Goal: Information Seeking & Learning: Understand process/instructions

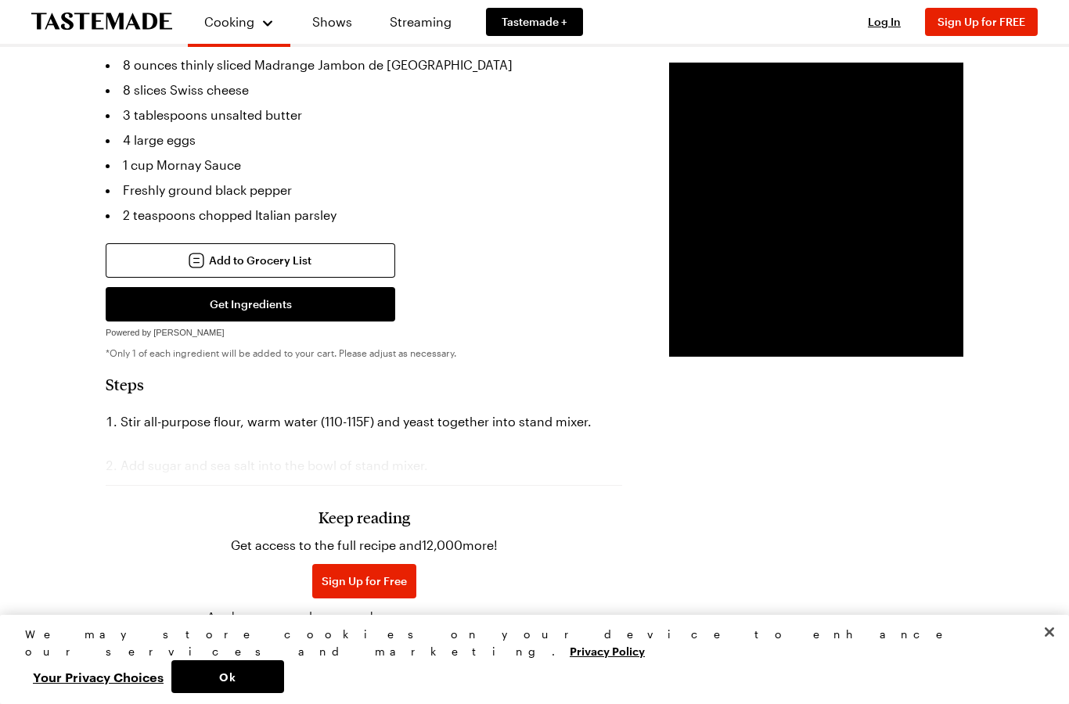
scroll to position [1539, 0]
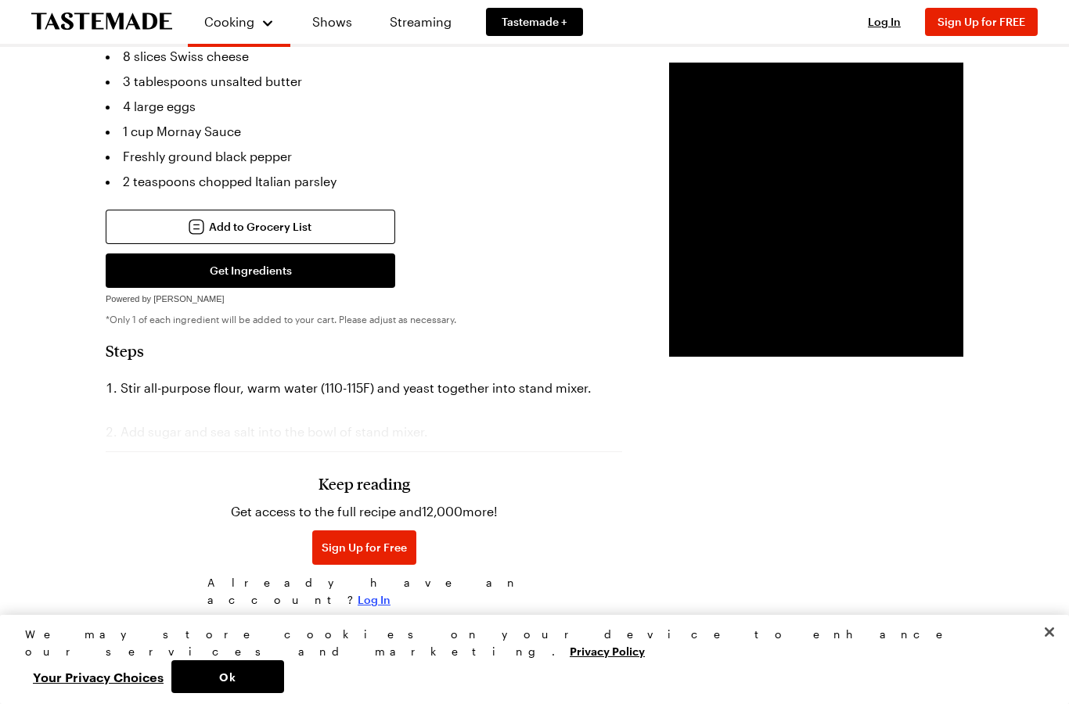
click at [389, 592] on span "Log In" at bounding box center [373, 600] width 33 height 16
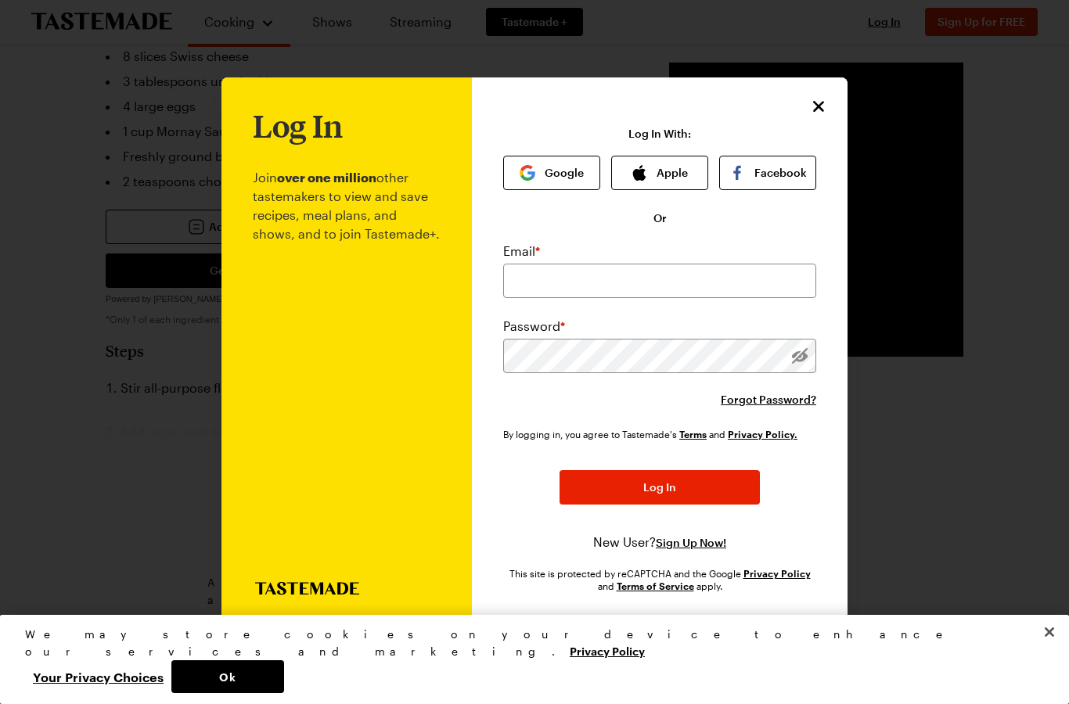
click at [814, 112] on icon "Close" at bounding box center [818, 106] width 11 height 11
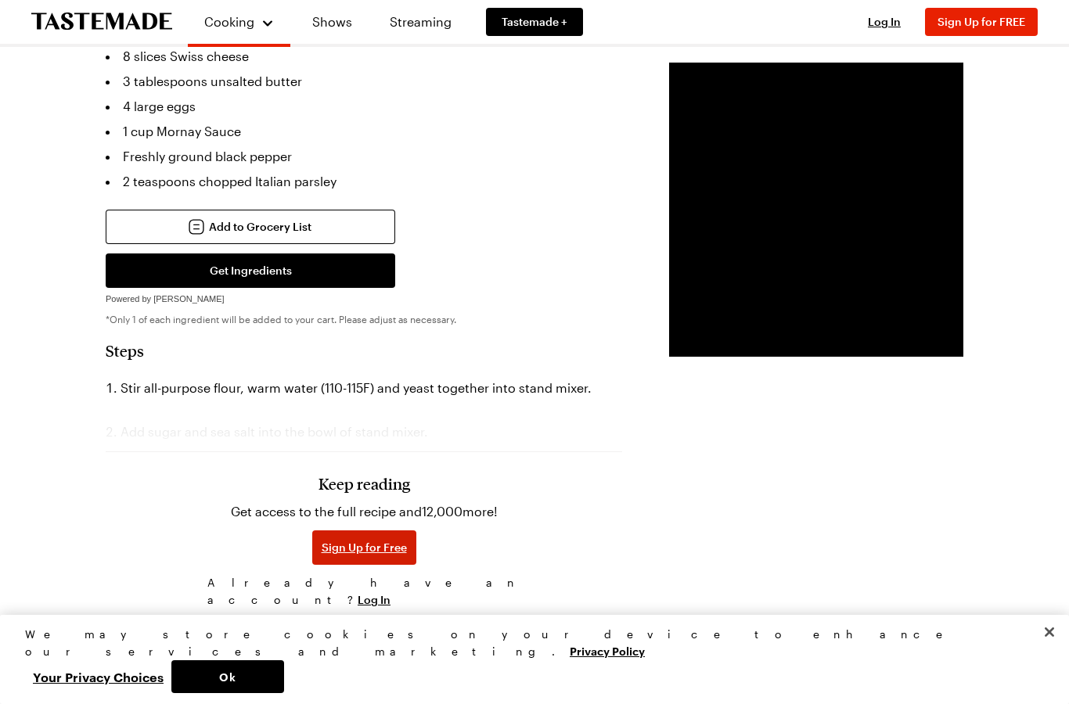
click at [334, 540] on span "Sign Up for Free" at bounding box center [363, 548] width 85 height 16
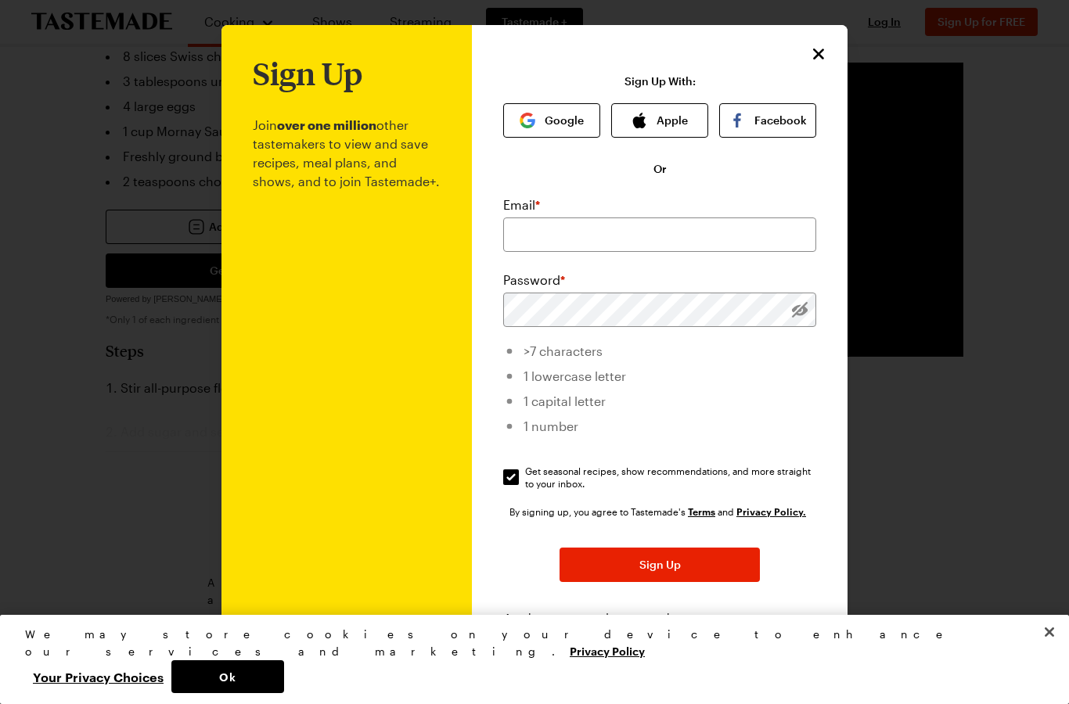
click at [835, 52] on div "Sign Up Join over one million other tastemakers to view and save recipes, meal …" at bounding box center [659, 372] width 375 height 695
click at [816, 60] on icon "Close" at bounding box center [818, 54] width 19 height 19
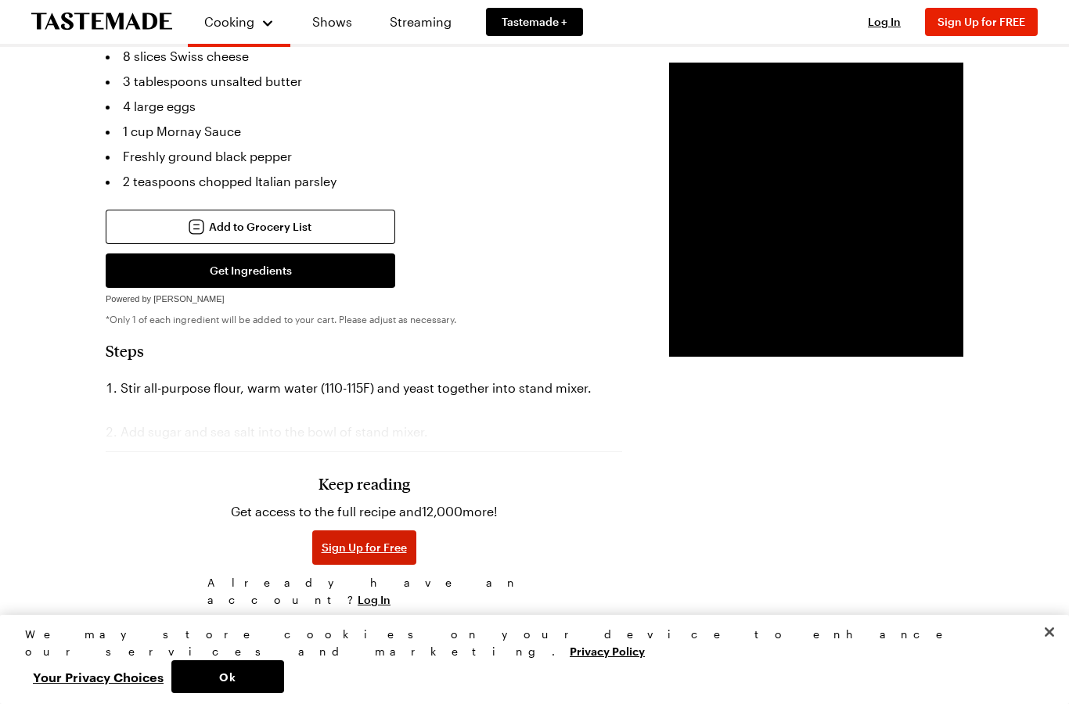
click at [332, 540] on span "Sign Up for Free" at bounding box center [363, 548] width 85 height 16
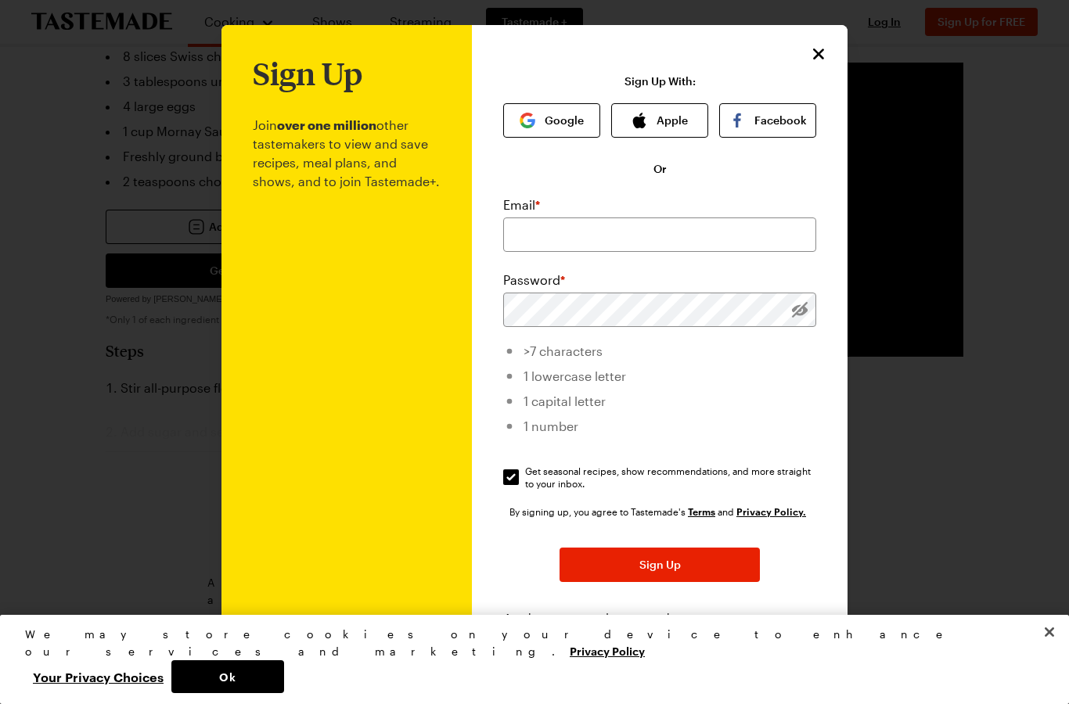
click at [823, 61] on icon "Close" at bounding box center [818, 54] width 19 height 19
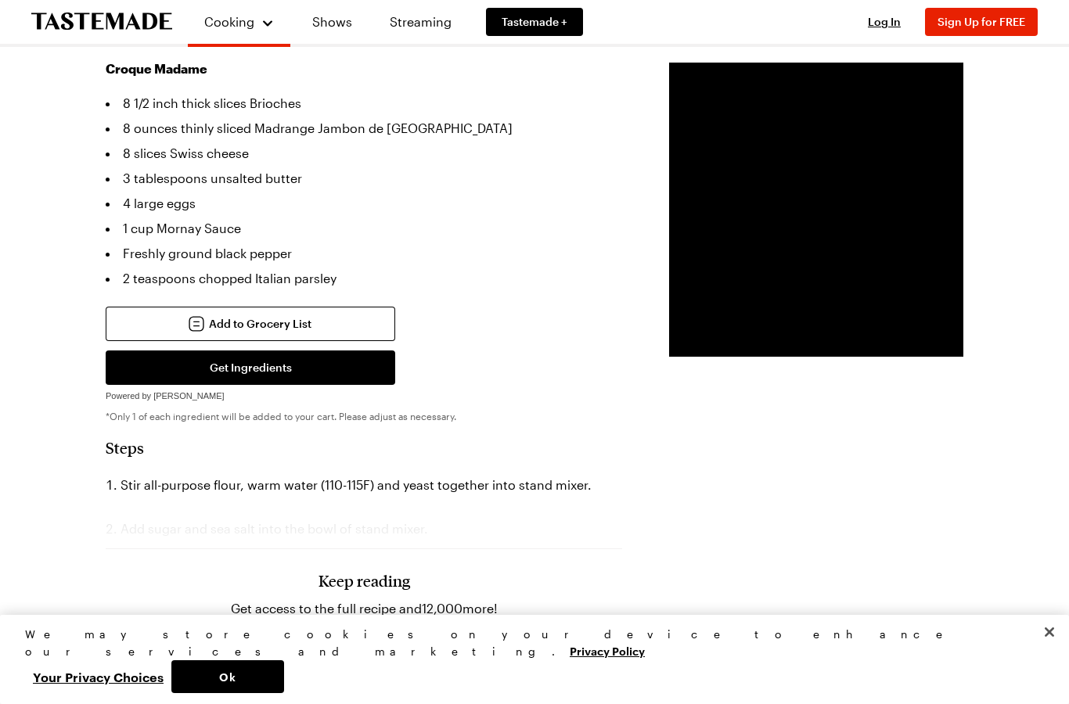
scroll to position [1446, 0]
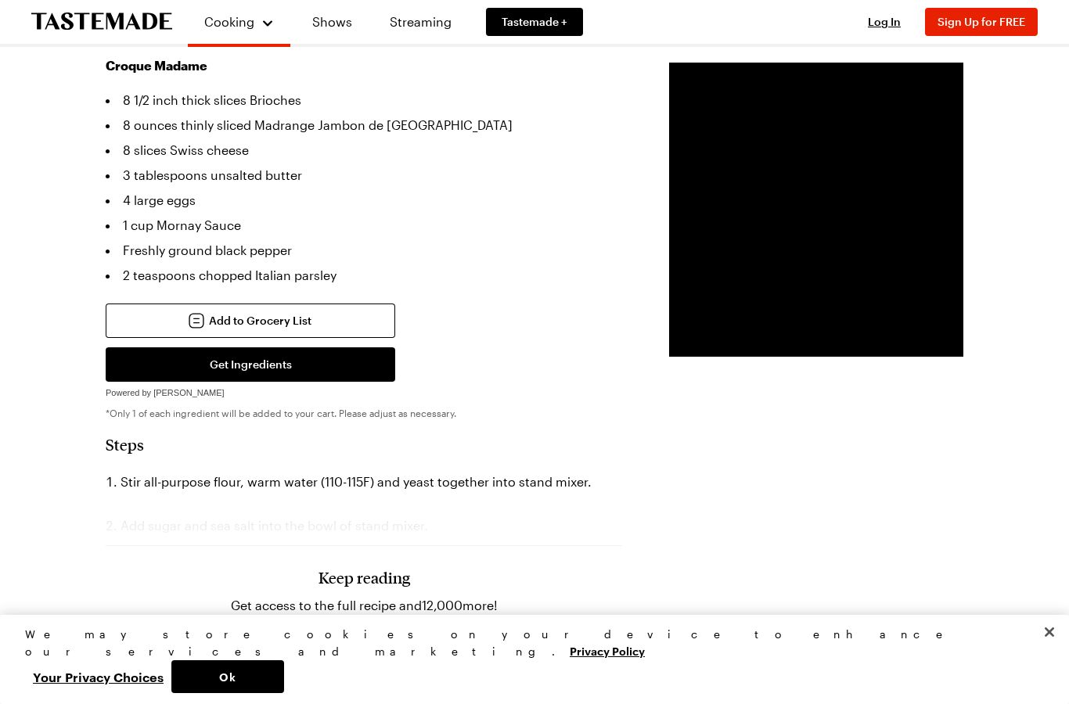
click at [140, 469] on li "Stir all-purpose flour, warm water (110-115F) and yeast together into stand mix…" at bounding box center [364, 481] width 516 height 25
click at [172, 502] on div at bounding box center [534, 352] width 1069 height 704
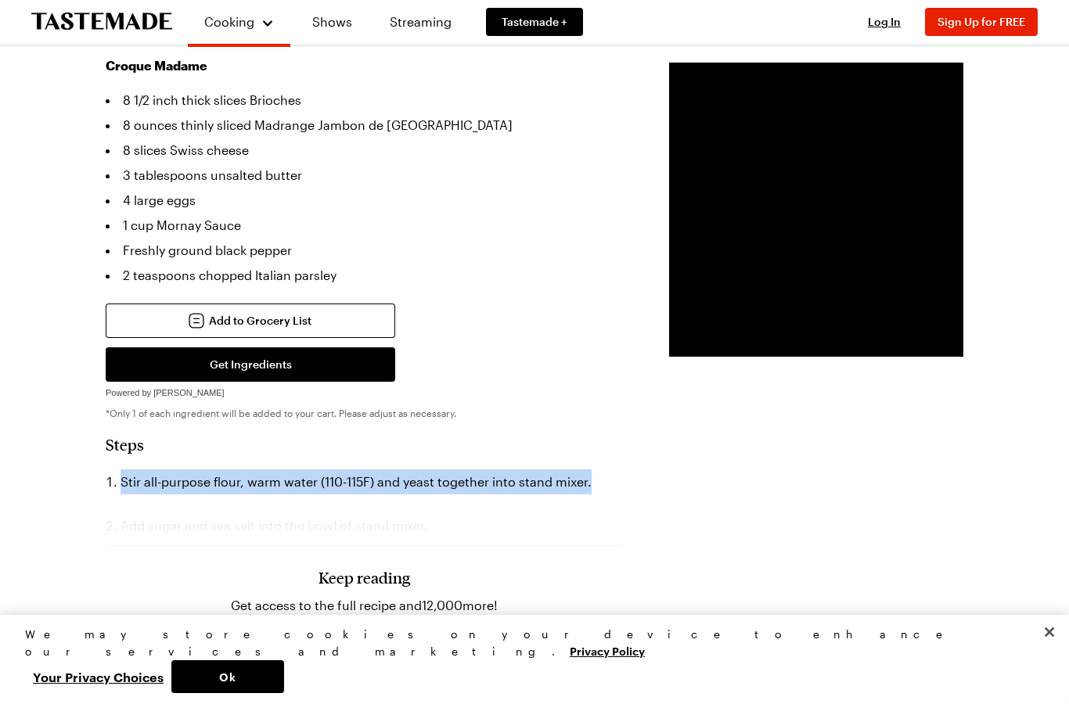
copy li "Stir all-purpose flour, warm water (110-115F) and yeast together into stand mix…"
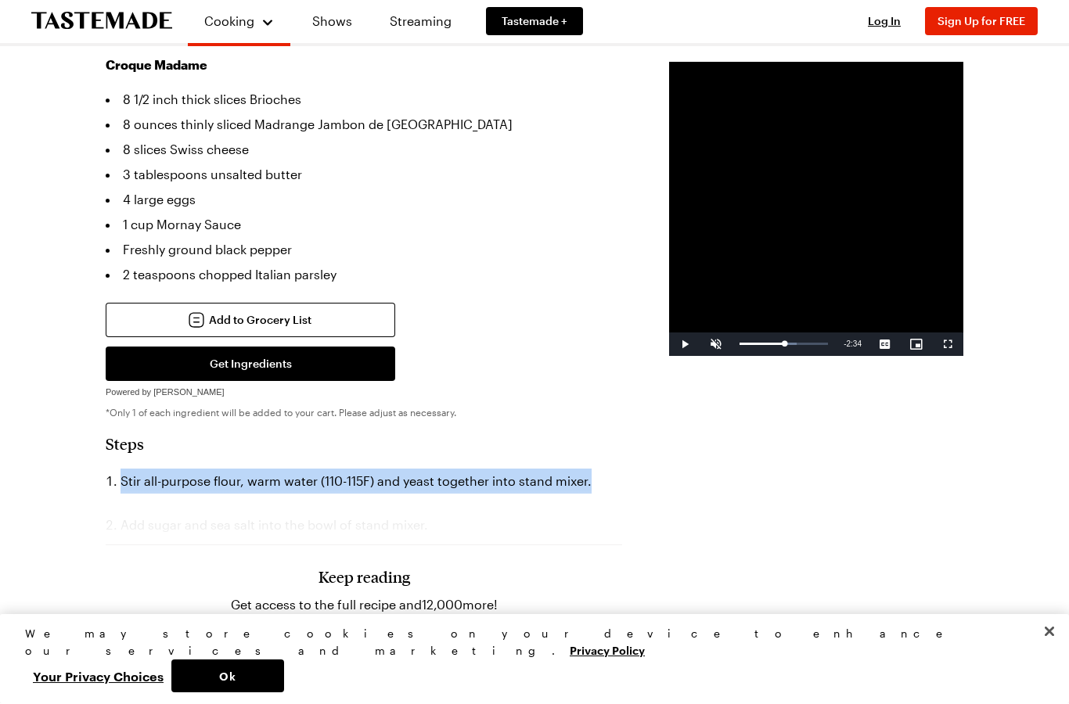
scroll to position [1508, 0]
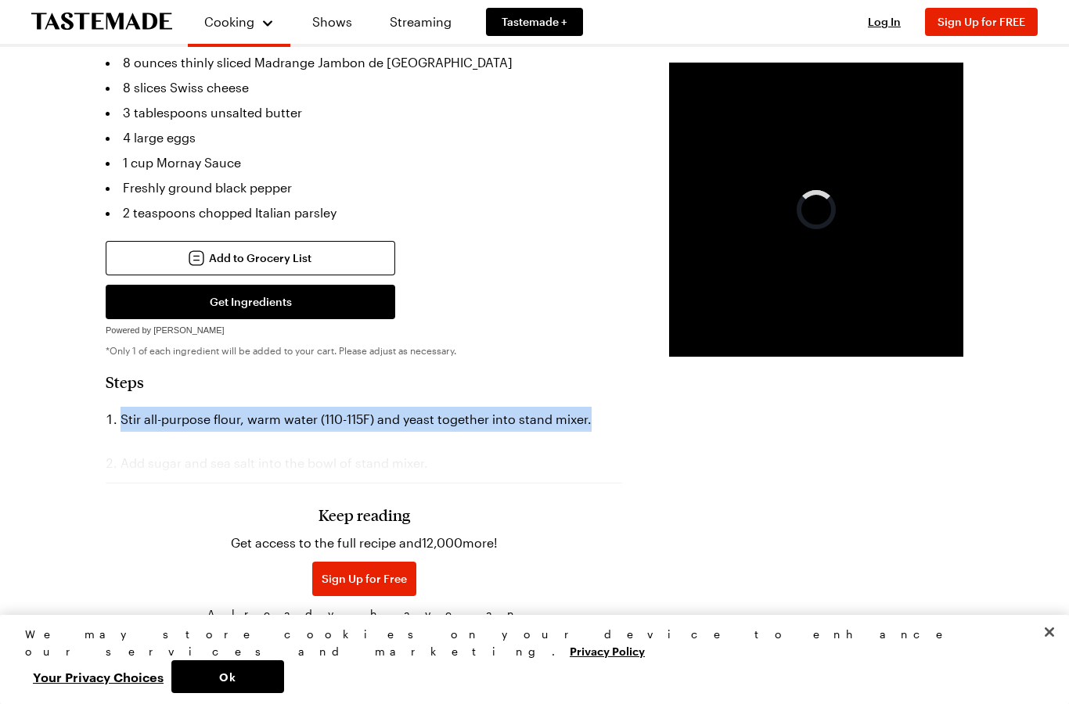
click at [482, 428] on div "Keep reading Get access to the full recipe and 12,000 more! Sign Up for Free Al…" at bounding box center [364, 537] width 516 height 218
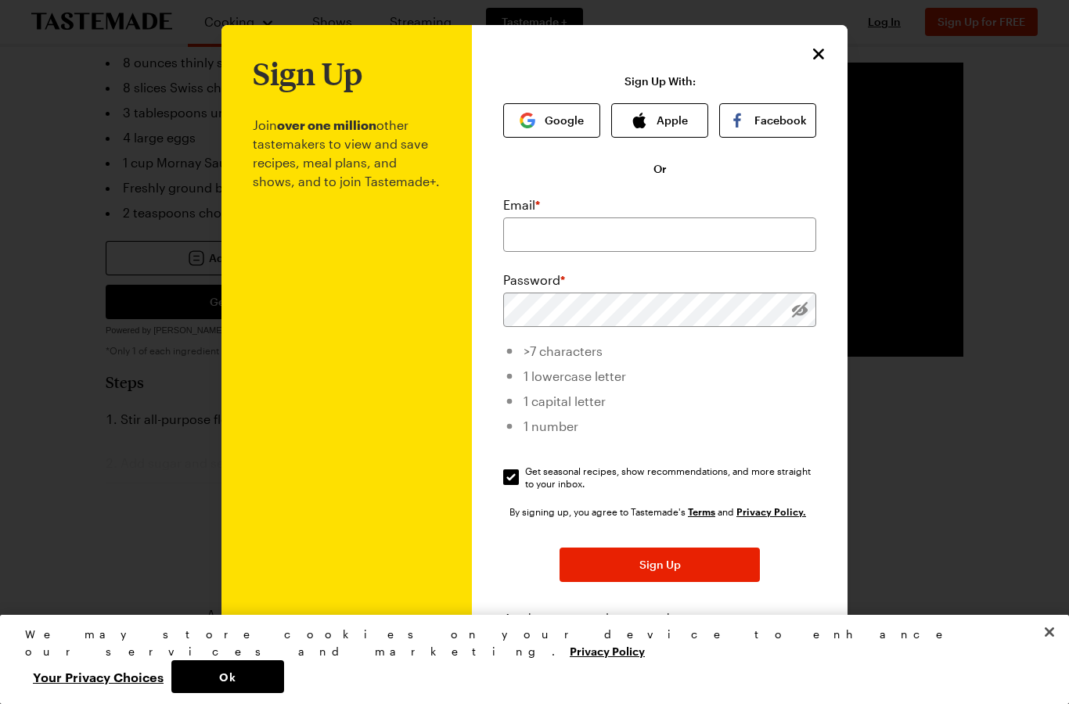
click at [819, 63] on icon "Close" at bounding box center [818, 54] width 19 height 19
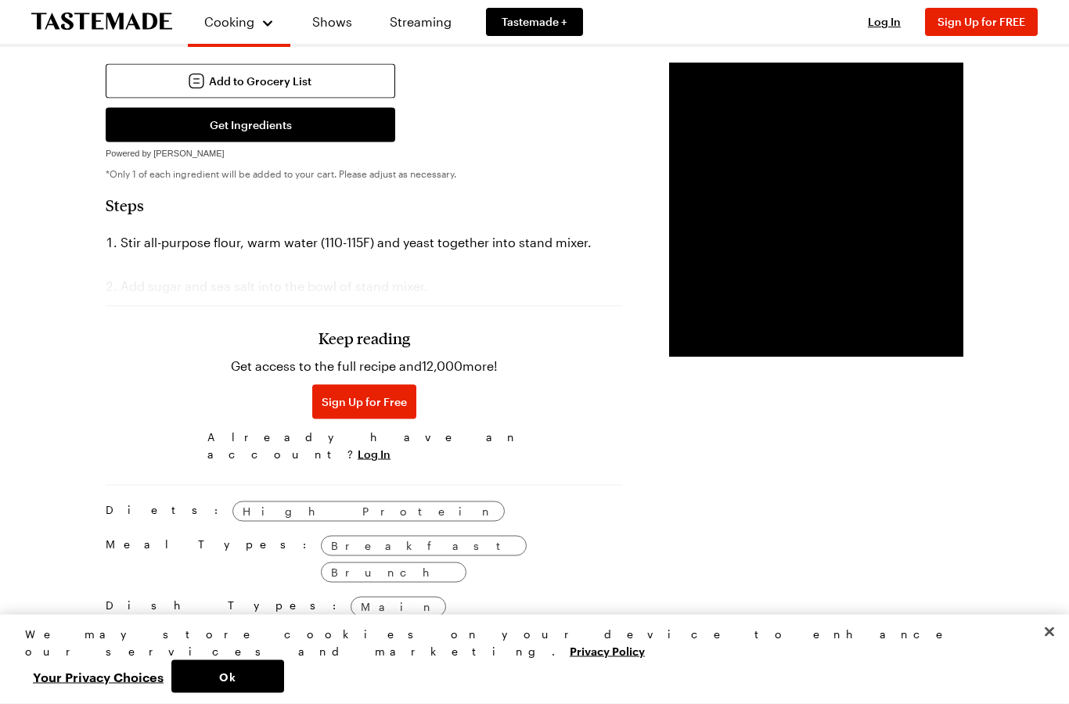
scroll to position [1683, 0]
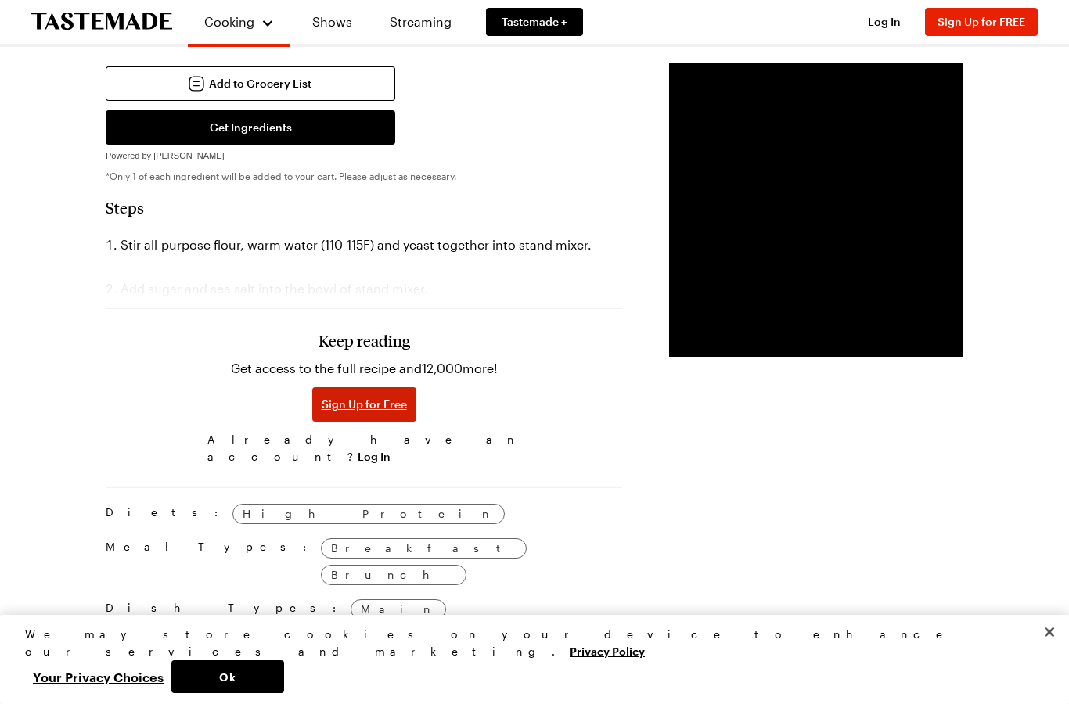
click at [343, 397] on span "Sign Up for Free" at bounding box center [363, 405] width 85 height 16
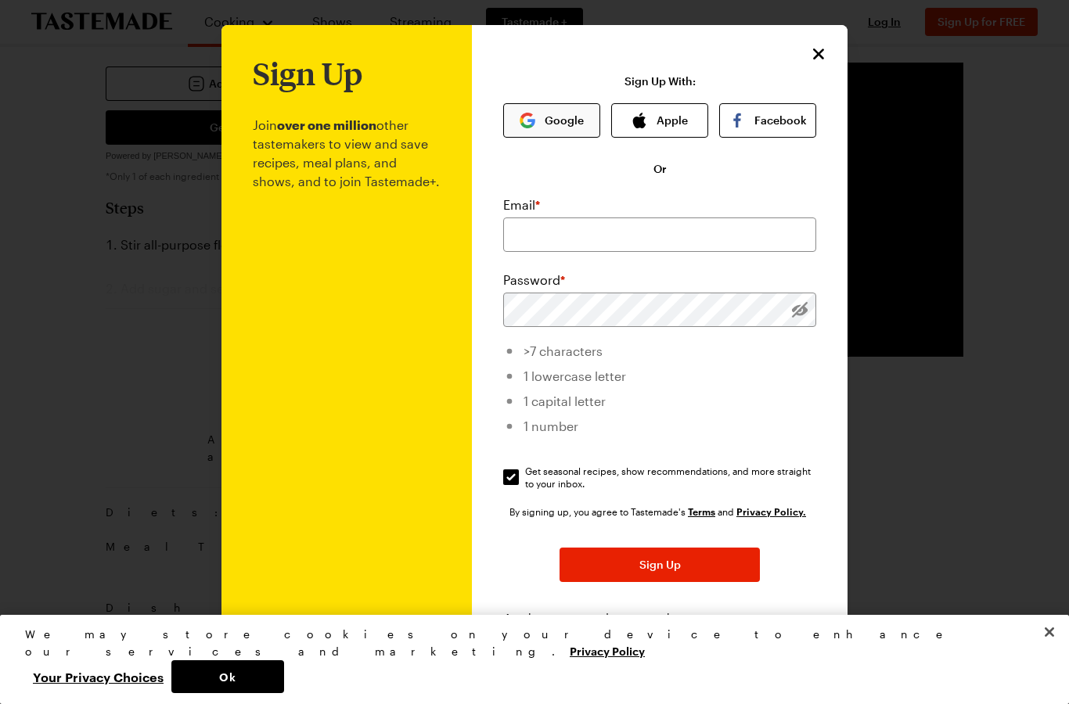
click at [570, 124] on button "Google" at bounding box center [551, 120] width 97 height 34
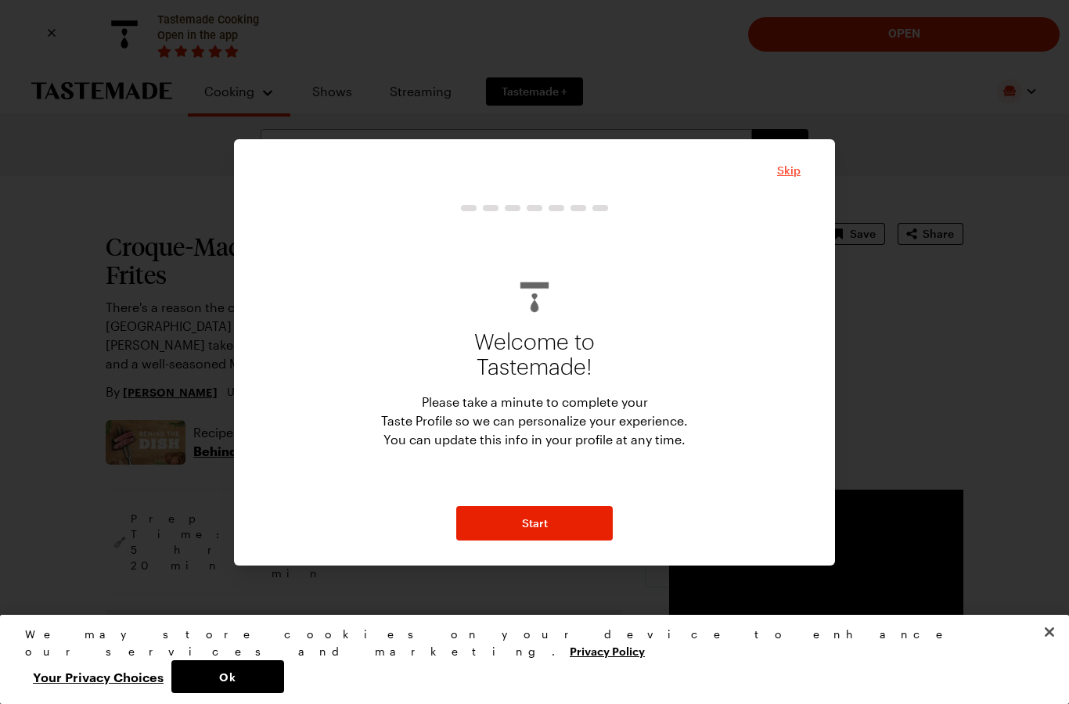
click at [791, 174] on span "Skip" at bounding box center [788, 171] width 23 height 16
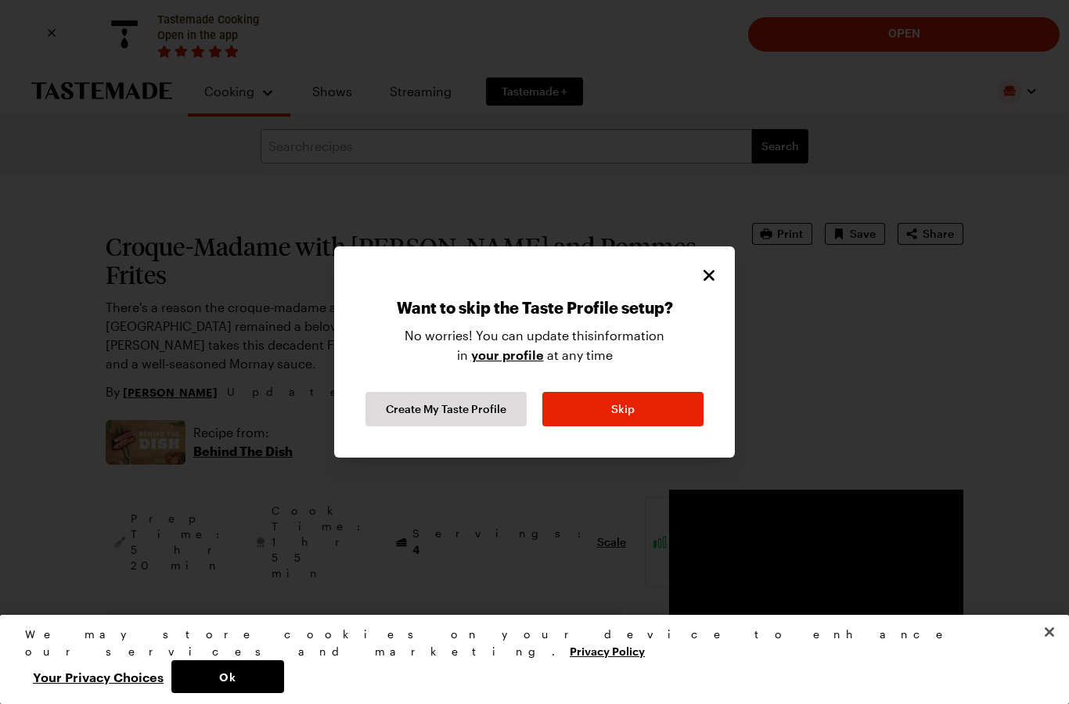
click at [710, 275] on icon "Close" at bounding box center [708, 275] width 11 height 11
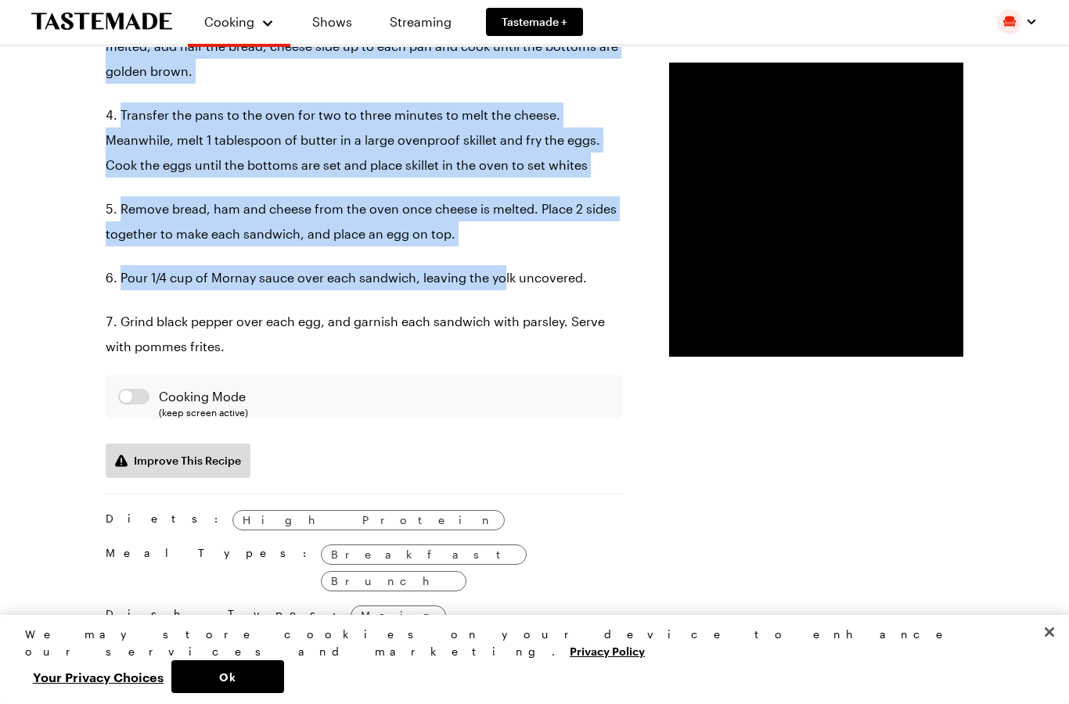
scroll to position [3335, 0]
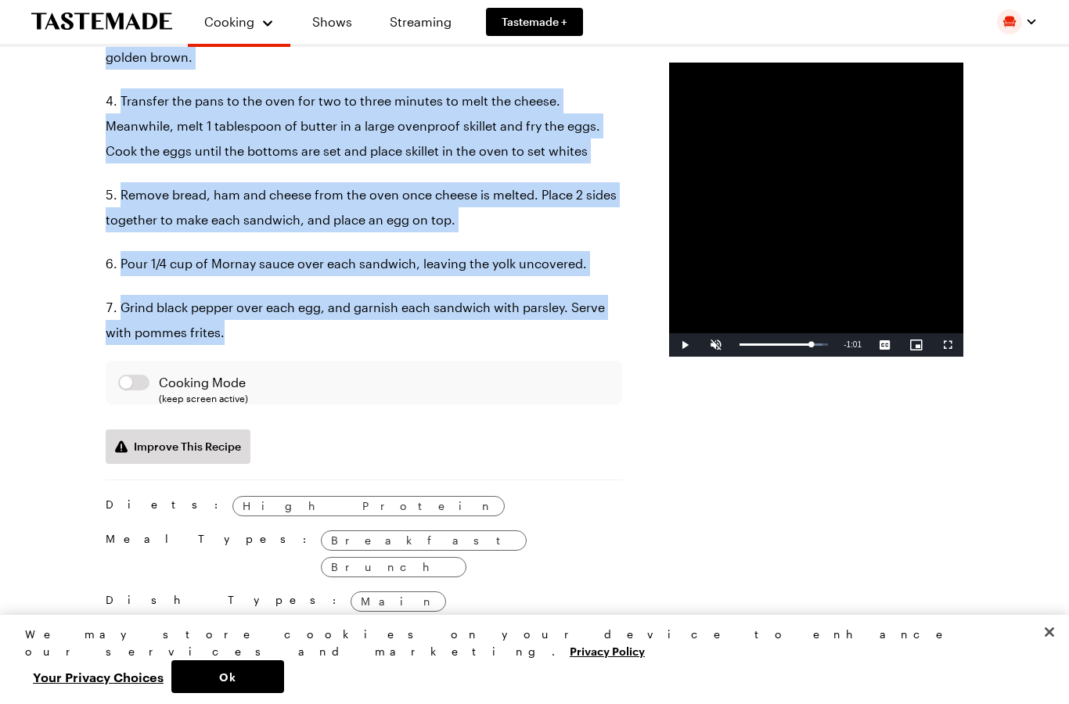
type textarea "x"
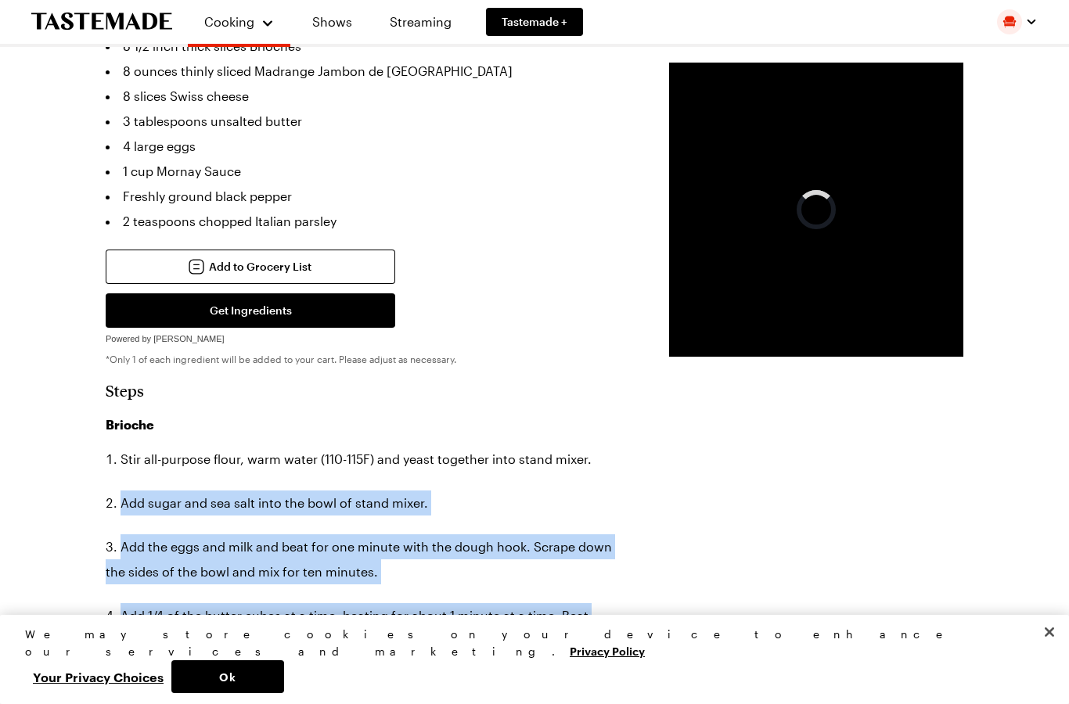
scroll to position [1465, 0]
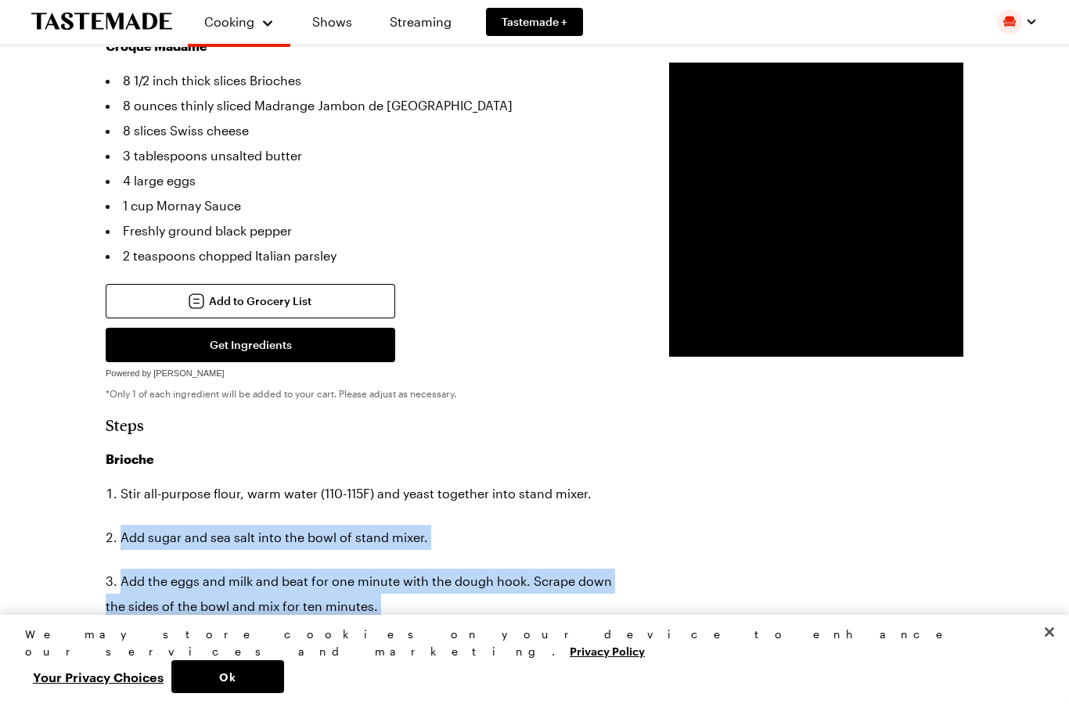
click at [456, 481] on li "Stir all-purpose flour, warm water (110-115F) and yeast together into stand mix…" at bounding box center [364, 493] width 516 height 25
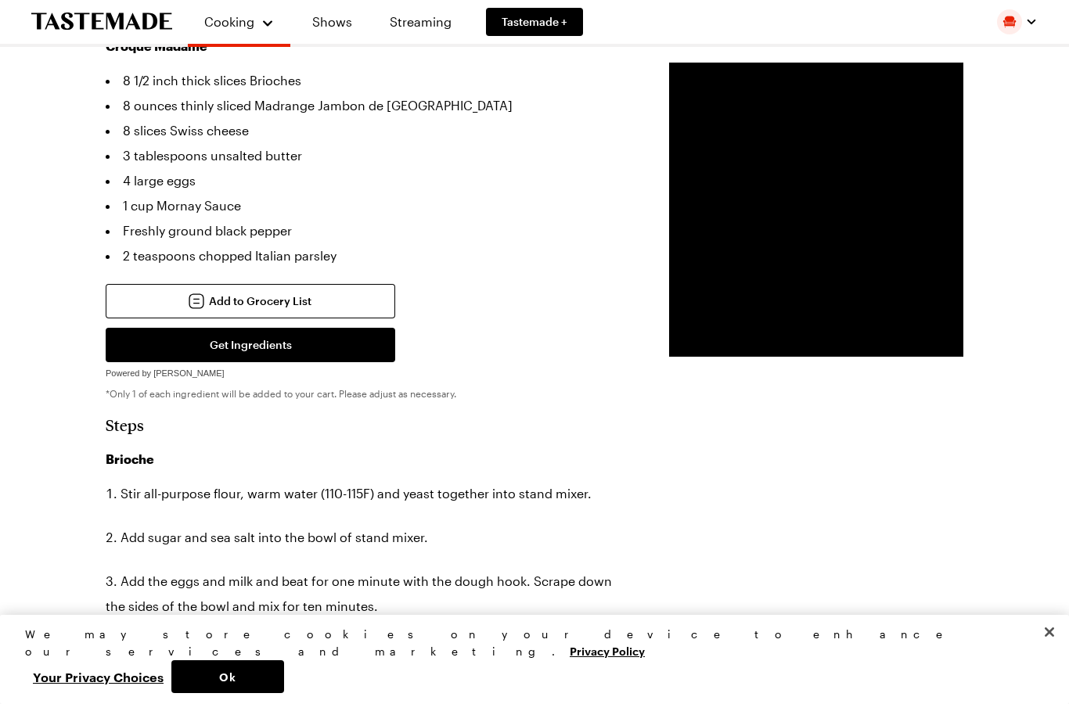
click at [146, 450] on h3 "Brioche" at bounding box center [364, 459] width 516 height 19
click at [129, 450] on h3 "Brioche" at bounding box center [364, 459] width 516 height 19
click at [135, 450] on h3 "Brioche" at bounding box center [364, 459] width 516 height 19
copy h3 "Brioche"
